Goal: Find specific page/section: Find specific page/section

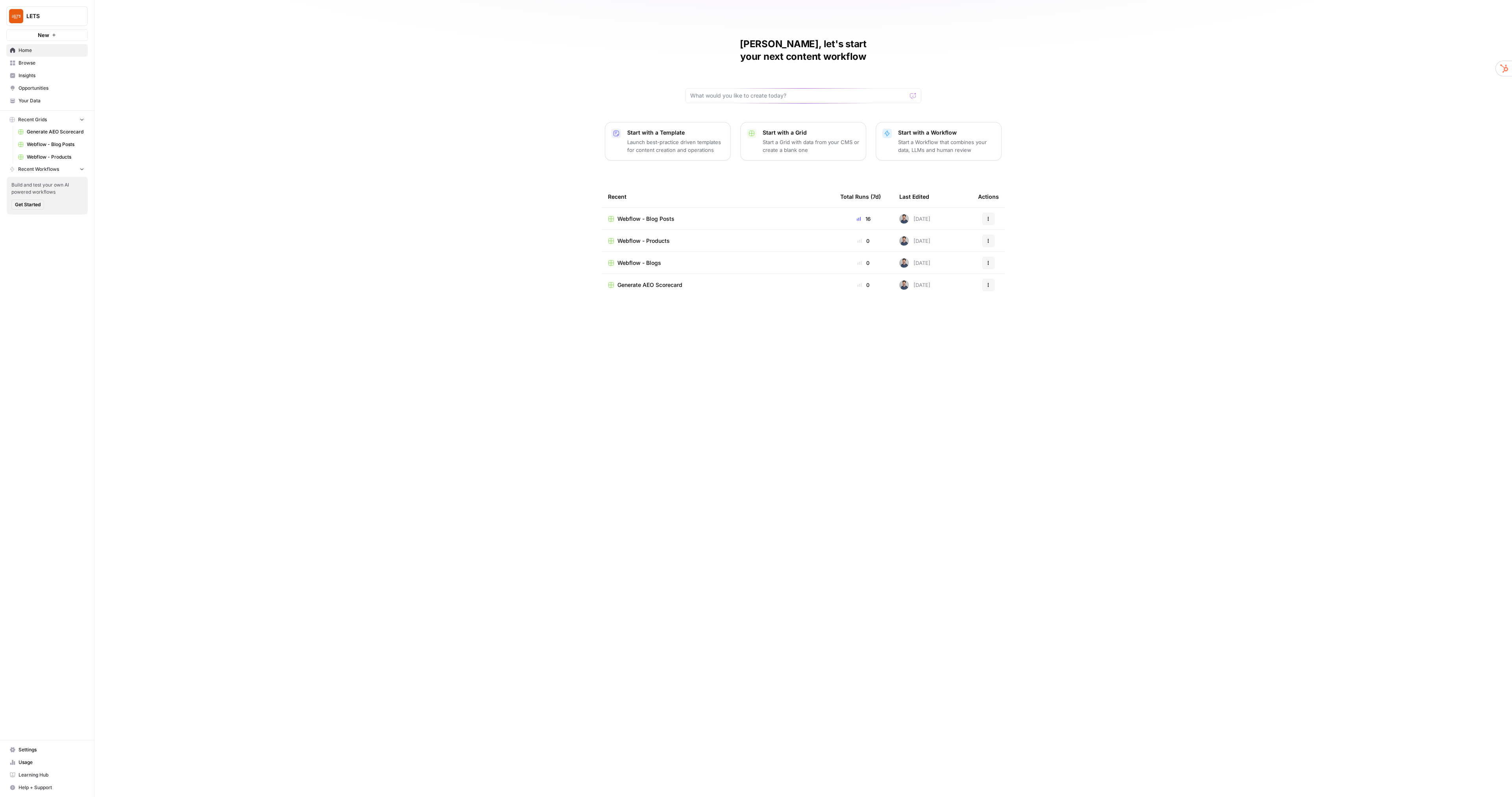
click at [640, 215] on span "Webflow - Blog Posts" at bounding box center [646, 218] width 57 height 8
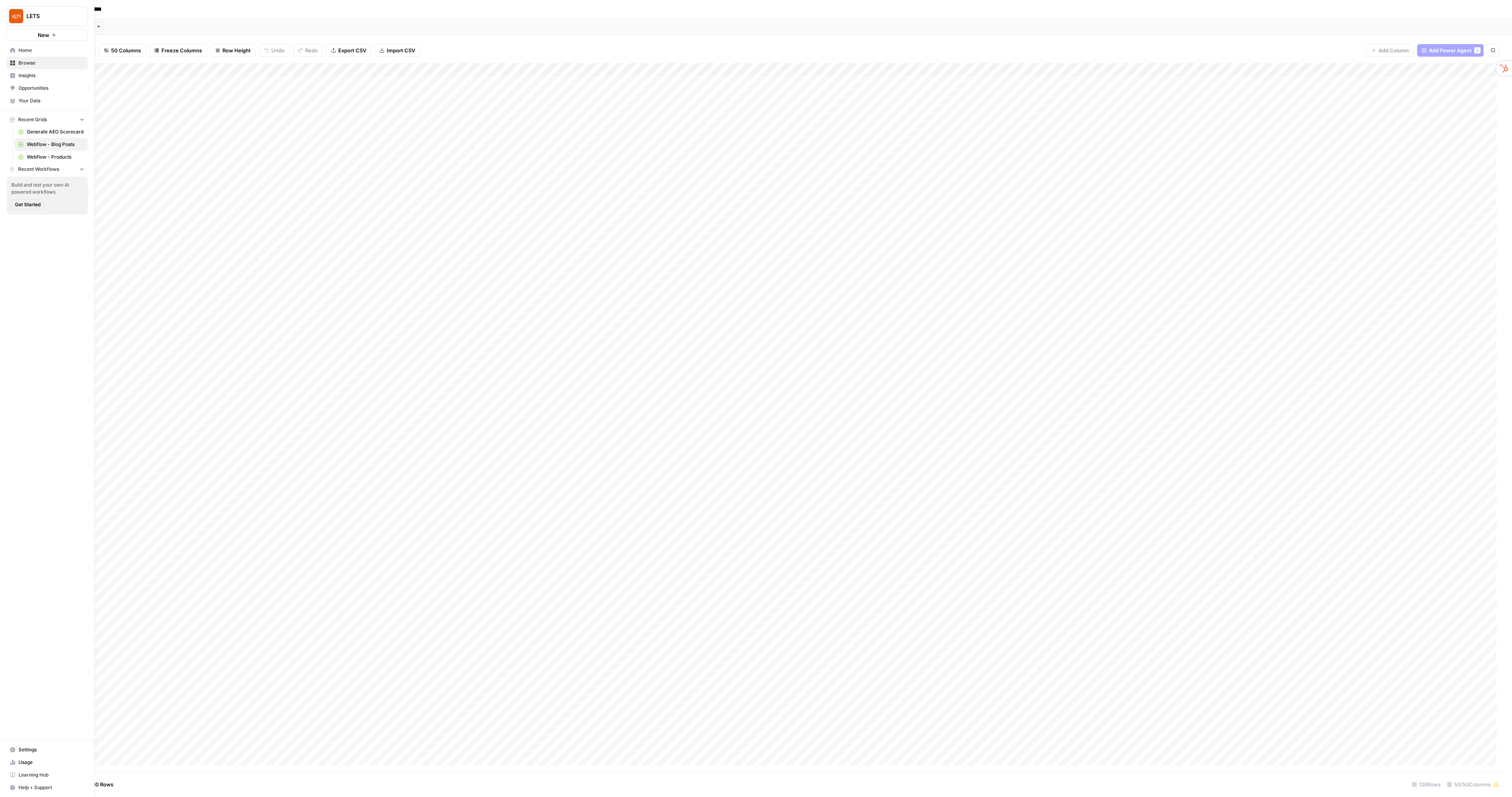
click at [11, 763] on icon at bounding box center [11, 764] width 2 height 2
type input "October Tasks"
